Goal: Navigation & Orientation: Go to known website

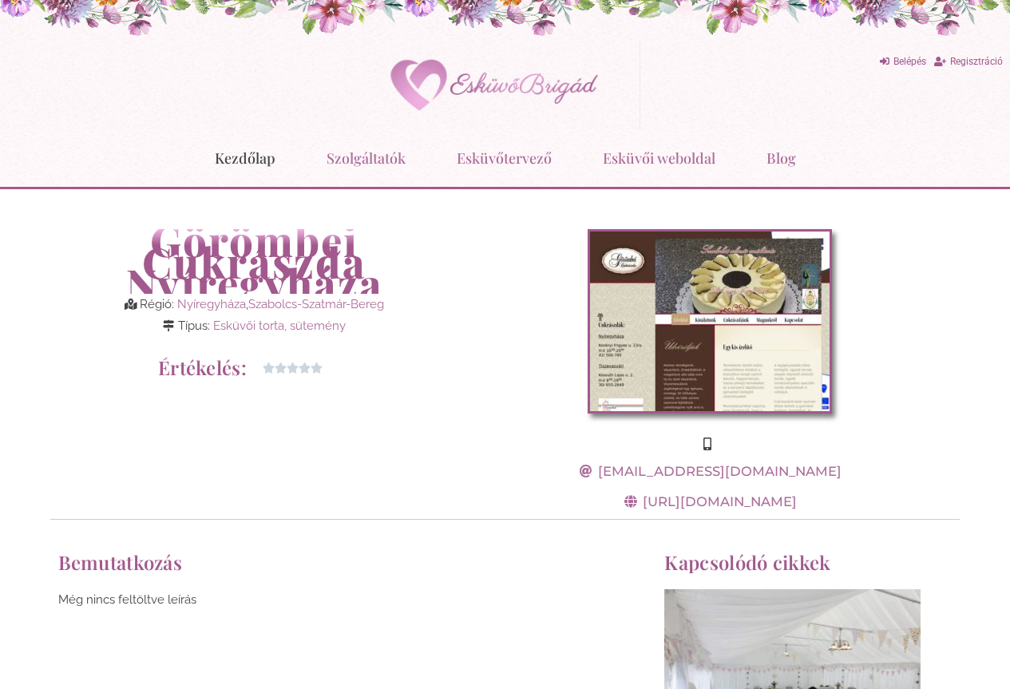
click at [237, 159] on link "Kezdőlap" at bounding box center [245, 158] width 61 height 42
click at [749, 497] on span "https://www.gorombeicukraszda.hu" at bounding box center [718, 502] width 158 height 18
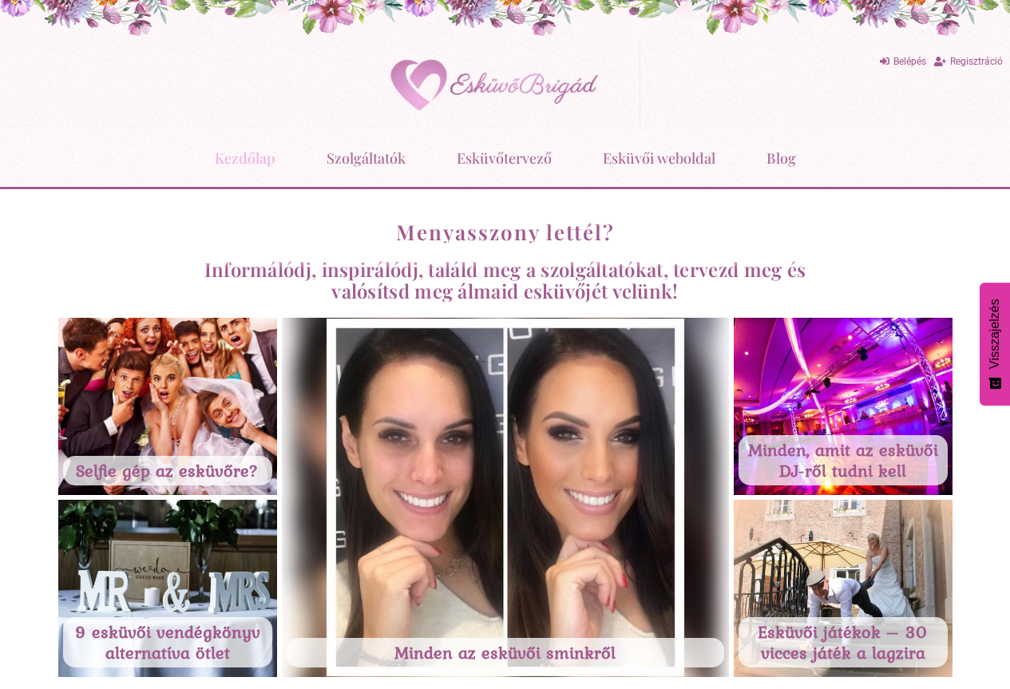
click at [253, 164] on link "Kezdőlap" at bounding box center [245, 158] width 61 height 42
click at [492, 90] on img at bounding box center [488, 84] width 240 height 73
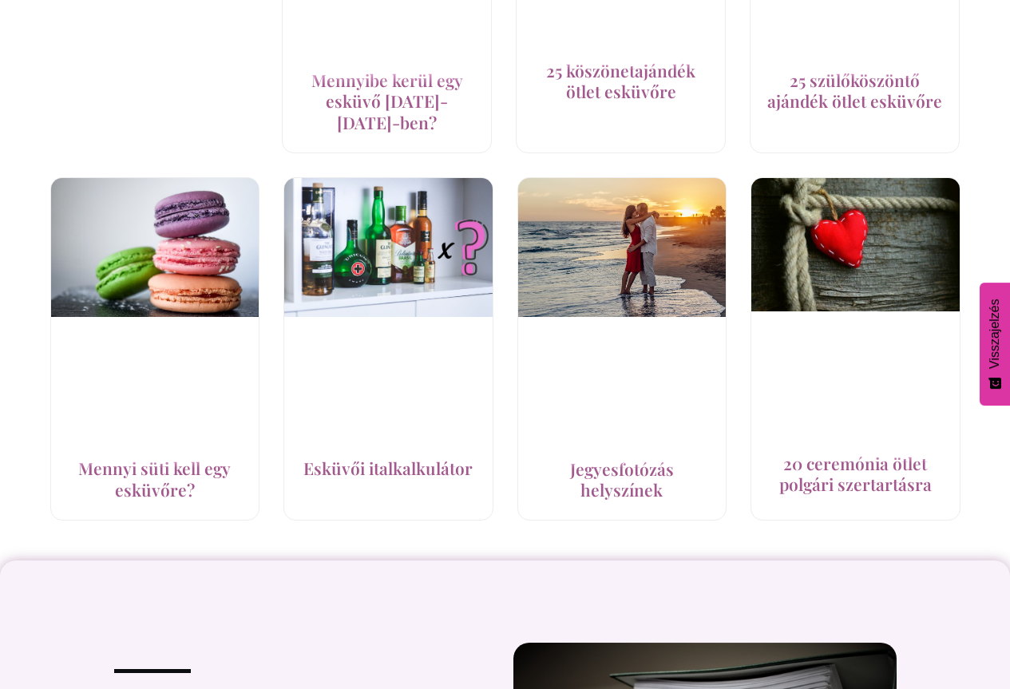
scroll to position [3194, 0]
